Goal: Find specific page/section: Find specific page/section

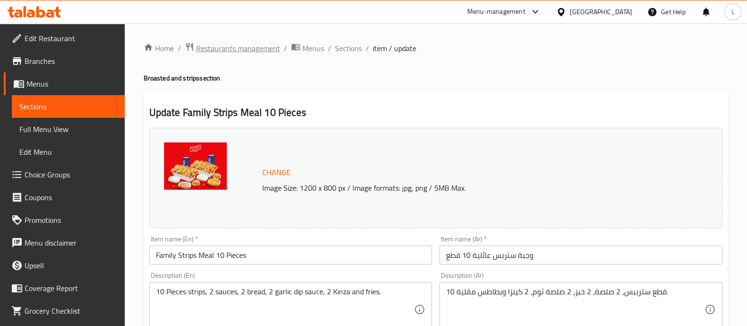
click at [243, 43] on span "Restaurants management" at bounding box center [238, 48] width 84 height 11
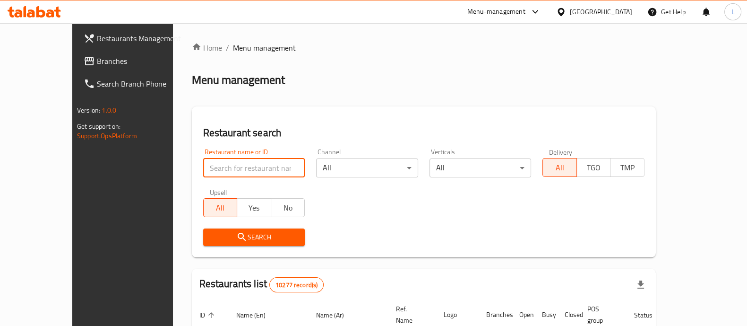
click at [242, 166] on input "search" at bounding box center [254, 167] width 102 height 19
type input "just de"
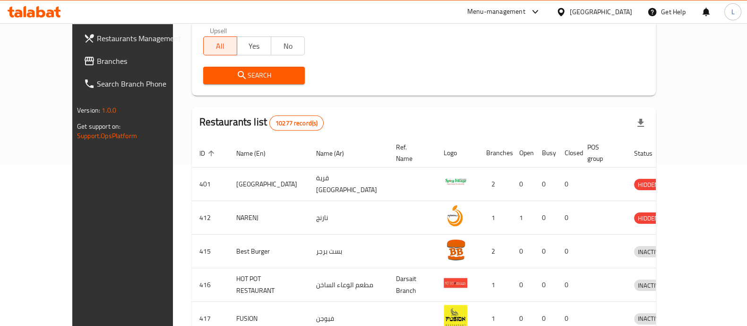
click at [236, 71] on icon "submit" at bounding box center [241, 74] width 11 height 11
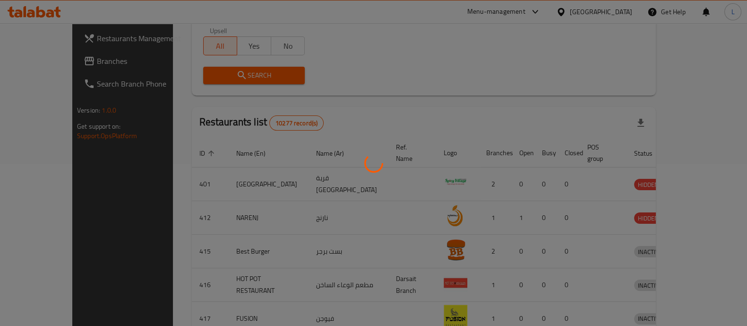
scroll to position [88, 0]
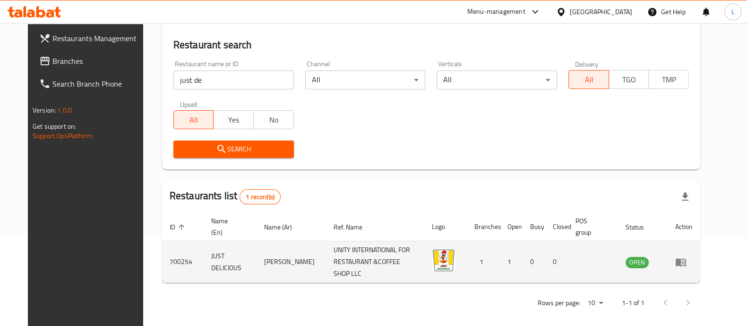
click at [163, 256] on td "700254" at bounding box center [183, 262] width 42 height 42
copy td "700254"
